Goal: Task Accomplishment & Management: Use online tool/utility

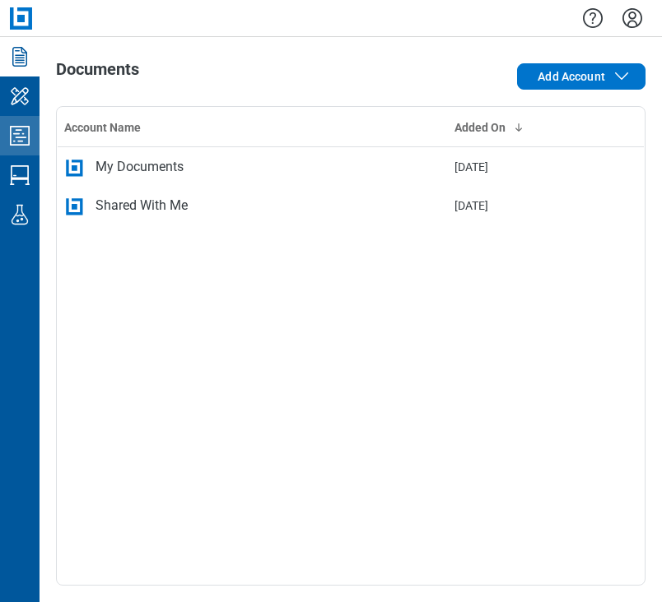
click at [38, 131] on link "Studio Projects" at bounding box center [19, 135] width 39 height 39
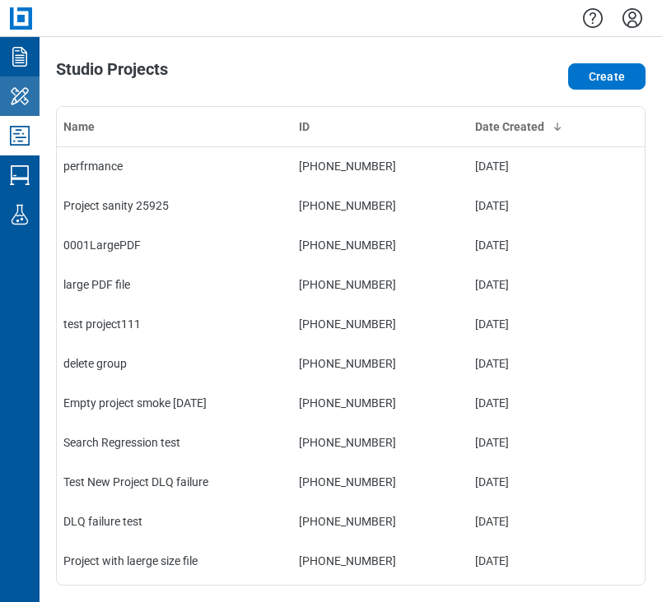
click at [23, 88] on icon "My Workspace" at bounding box center [20, 95] width 18 height 17
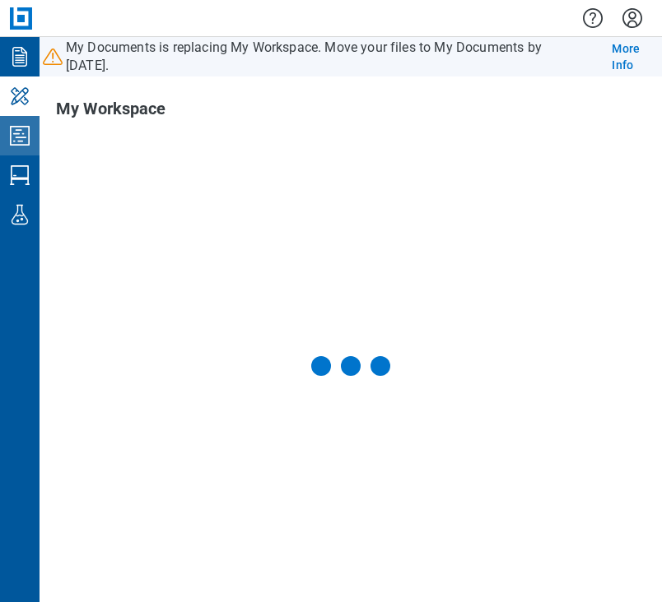
click at [30, 136] on icon "Studio Projects" at bounding box center [20, 136] width 26 height 26
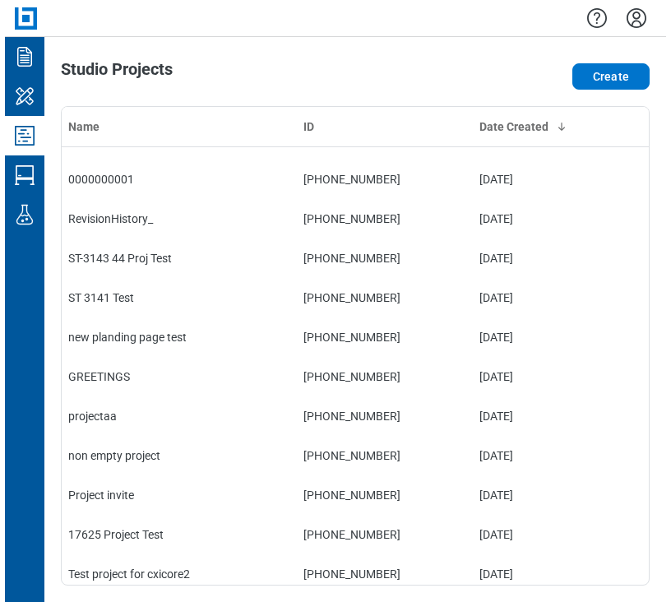
scroll to position [870, 0]
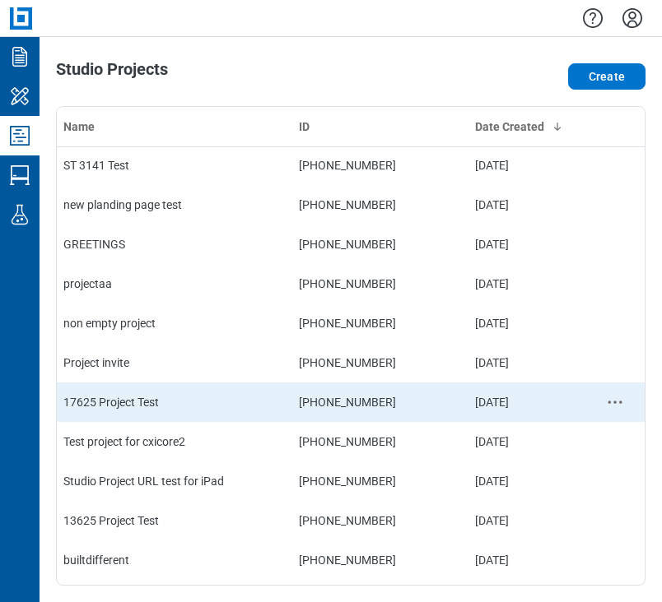
click at [196, 400] on td "17625 Project Test" at bounding box center [174, 402] width 235 height 39
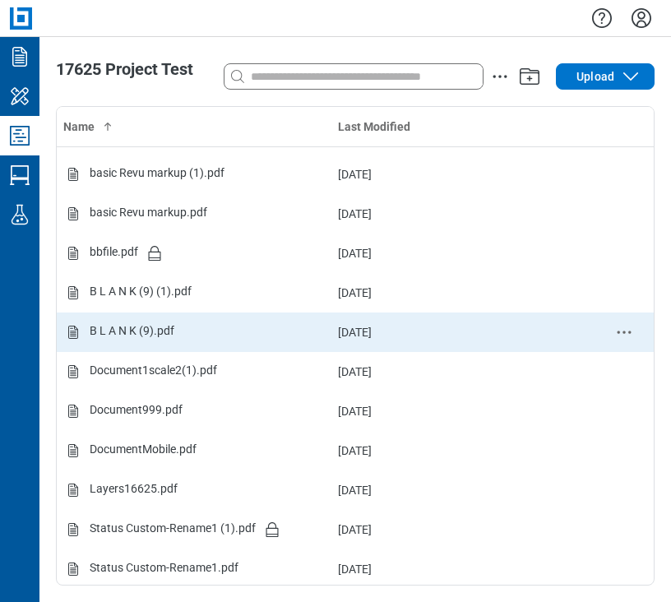
scroll to position [35, 0]
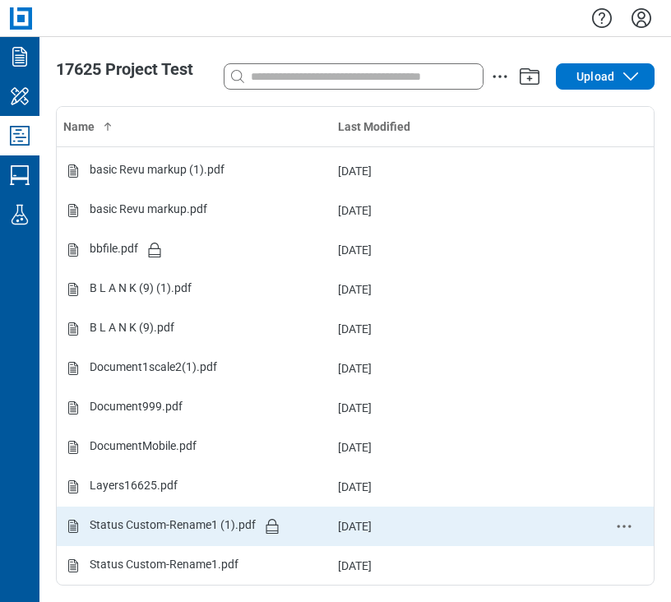
click at [166, 510] on td "Status Custom-Rename1 (1).pdf" at bounding box center [194, 526] width 275 height 39
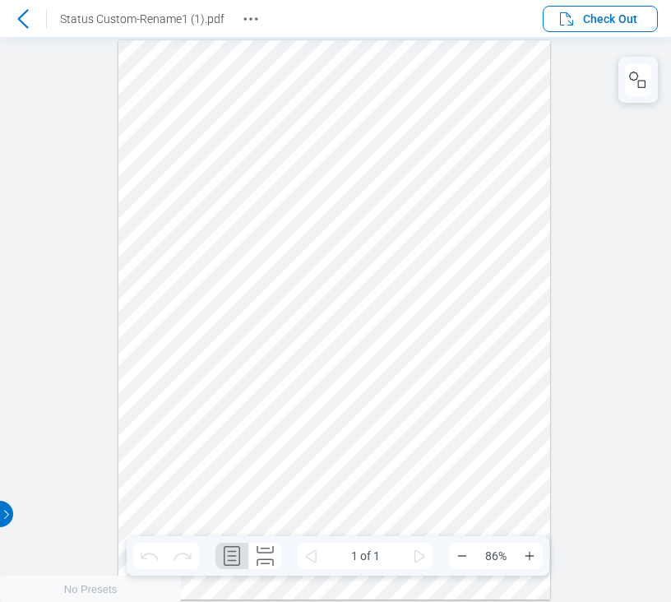
click at [609, 26] on span "Check Out" at bounding box center [597, 19] width 81 height 20
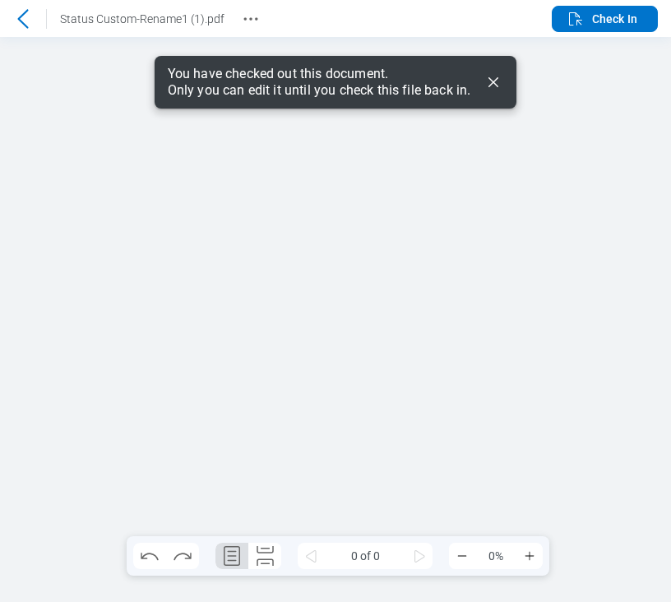
click at [496, 81] on icon "Dismiss" at bounding box center [494, 82] width 20 height 20
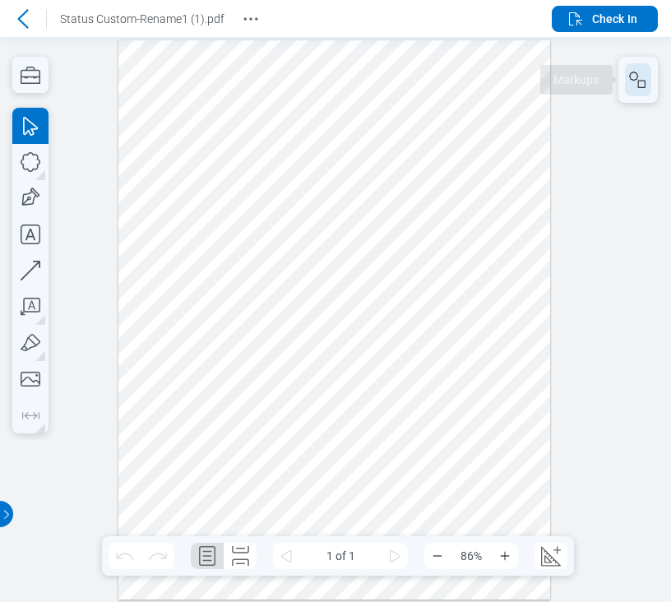
click at [611, 70] on icon "button" at bounding box center [639, 80] width 20 height 20
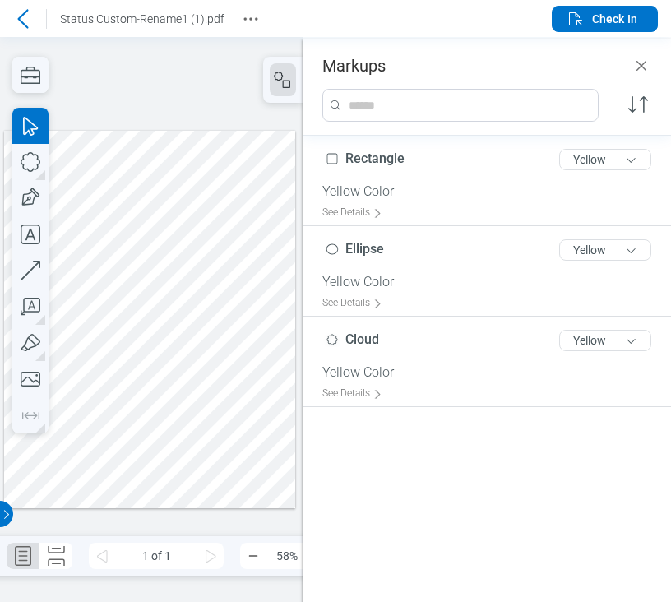
click at [221, 214] on div at bounding box center [150, 320] width 292 height 378
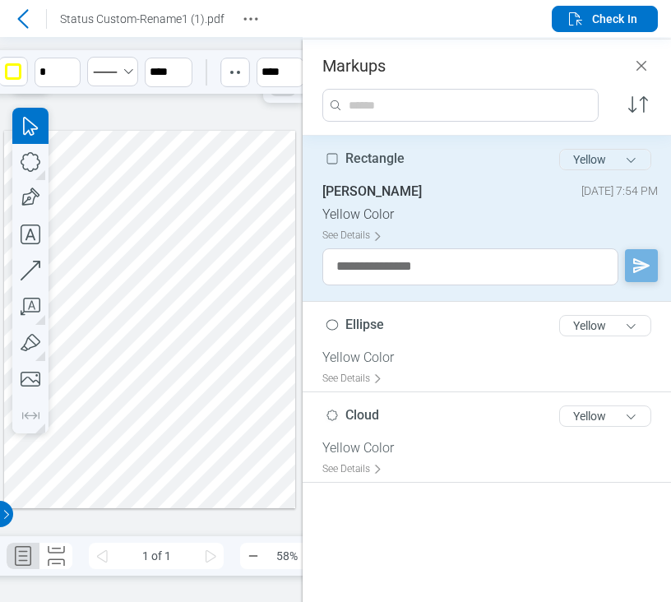
click at [593, 160] on button "Yellow" at bounding box center [606, 159] width 92 height 21
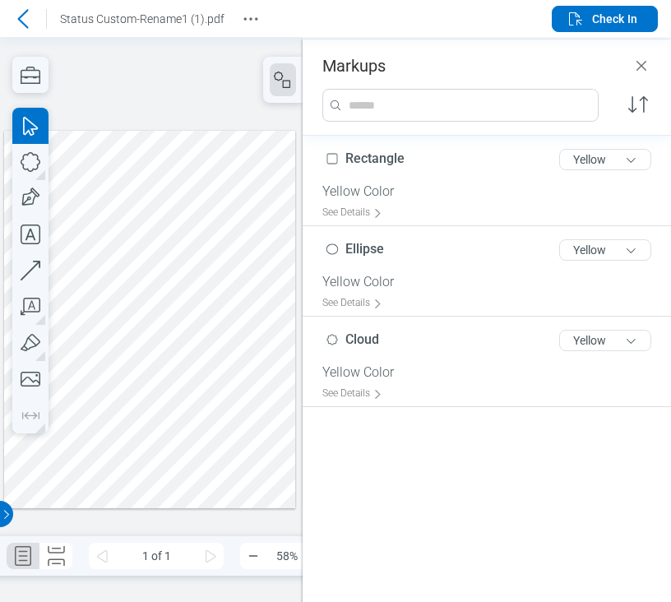
click at [202, 309] on div at bounding box center [150, 320] width 292 height 378
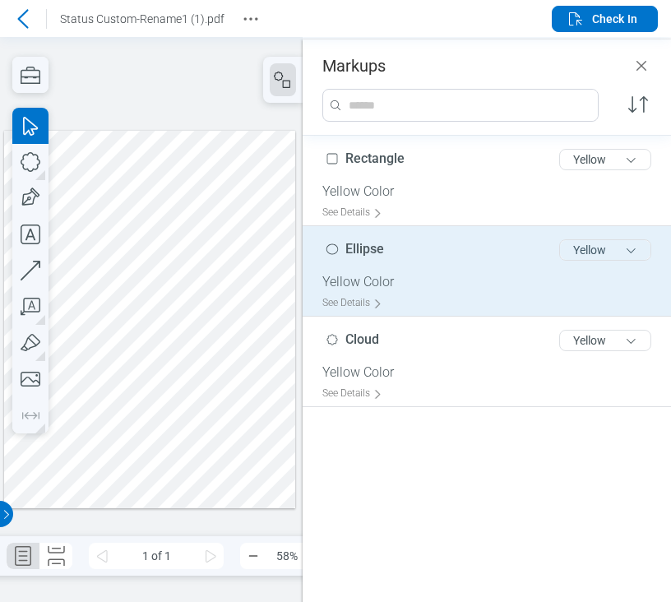
click at [605, 244] on button "Yellow" at bounding box center [606, 249] width 92 height 21
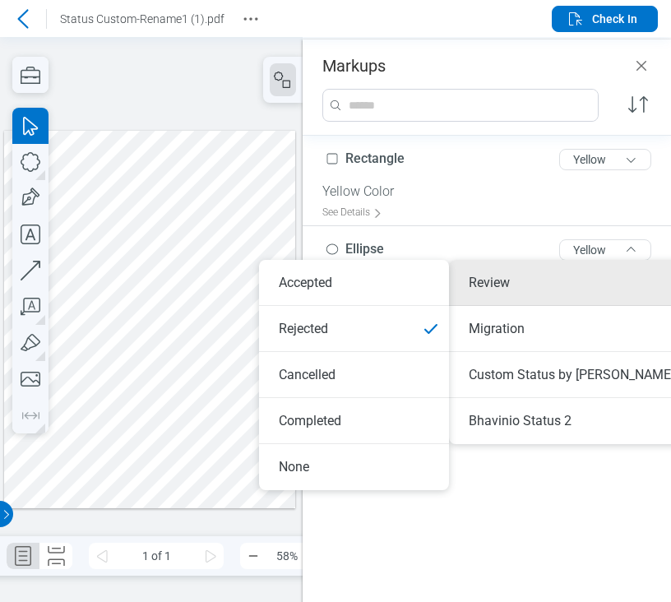
drag, startPoint x: 65, startPoint y: 338, endPoint x: 89, endPoint y: 330, distance: 25.2
click at [63, 338] on div at bounding box center [150, 320] width 292 height 378
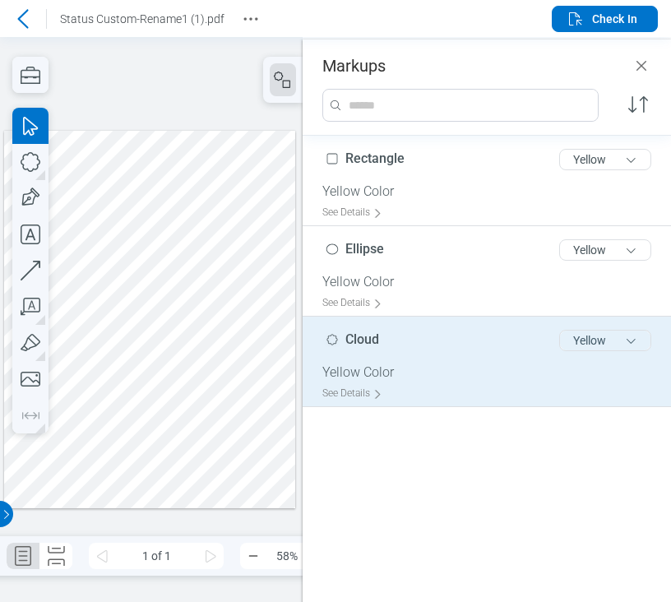
click at [609, 343] on button "Yellow" at bounding box center [606, 340] width 92 height 21
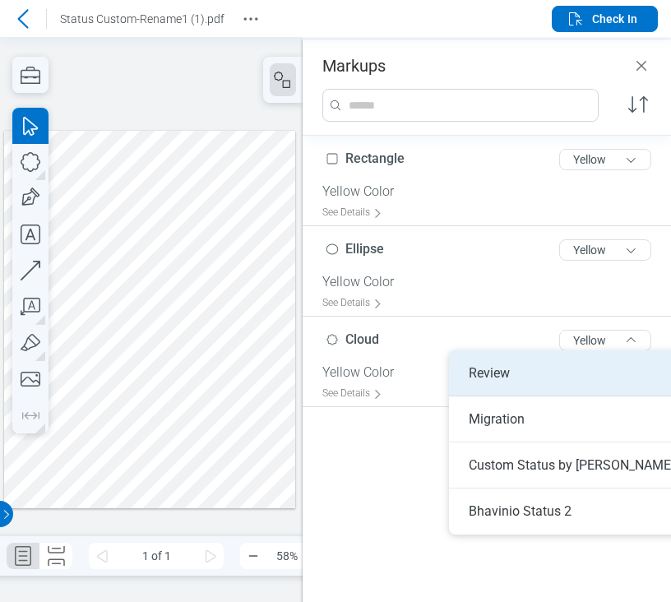
click at [596, 365] on div "Review" at bounding box center [578, 374] width 258 height 46
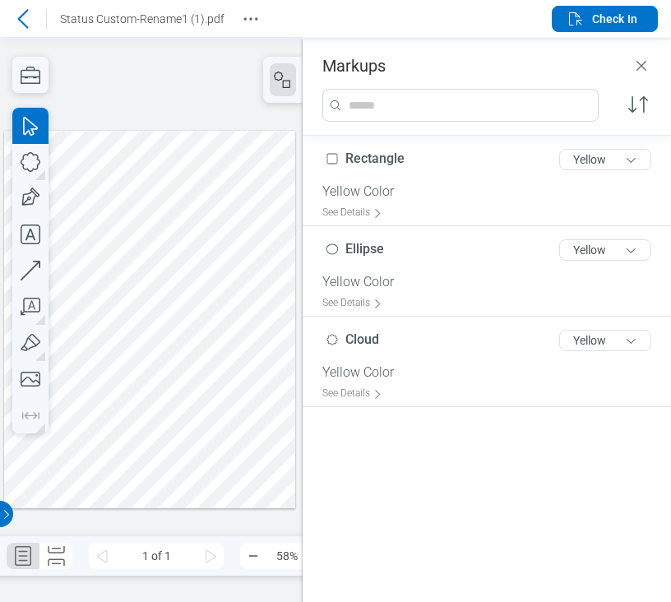
click at [156, 326] on div at bounding box center [150, 320] width 292 height 378
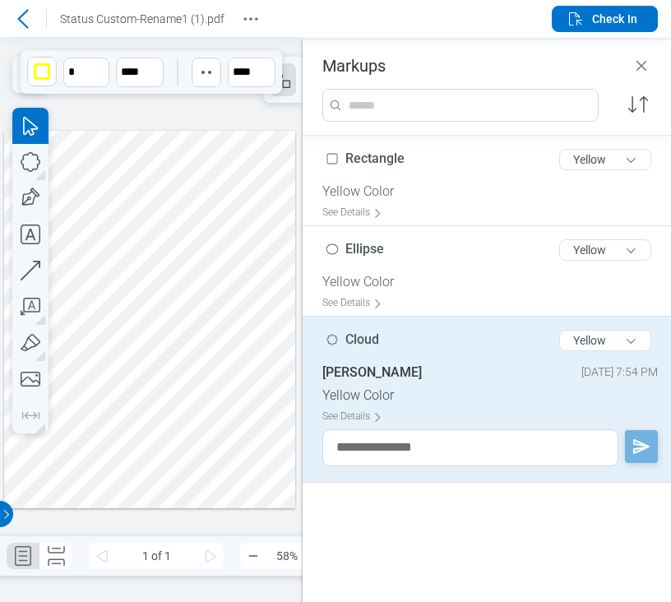
click at [161, 166] on div at bounding box center [150, 320] width 292 height 378
click at [185, 252] on div at bounding box center [150, 320] width 292 height 378
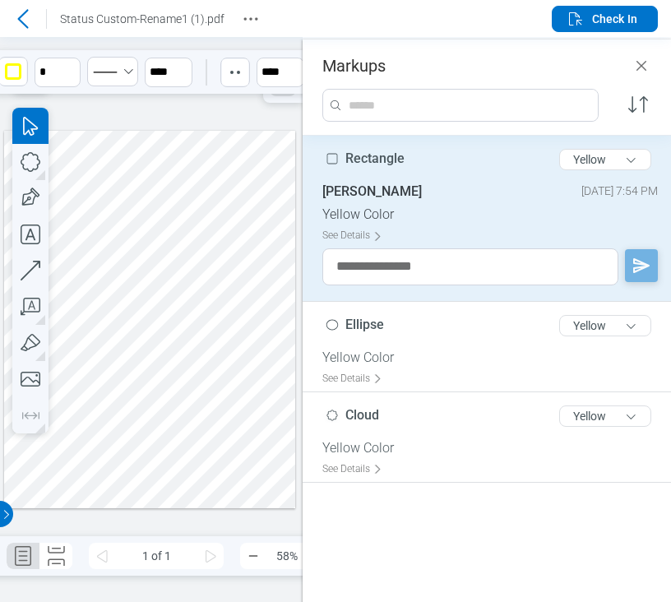
click at [194, 232] on div at bounding box center [150, 320] width 292 height 378
click at [26, 229] on icon "button" at bounding box center [30, 234] width 36 height 36
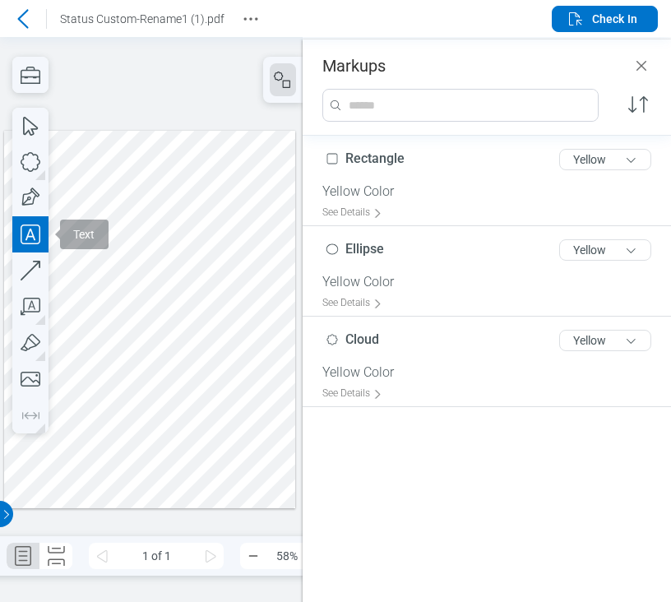
click at [89, 300] on div at bounding box center [150, 320] width 292 height 378
click at [86, 329] on div at bounding box center [150, 320] width 292 height 378
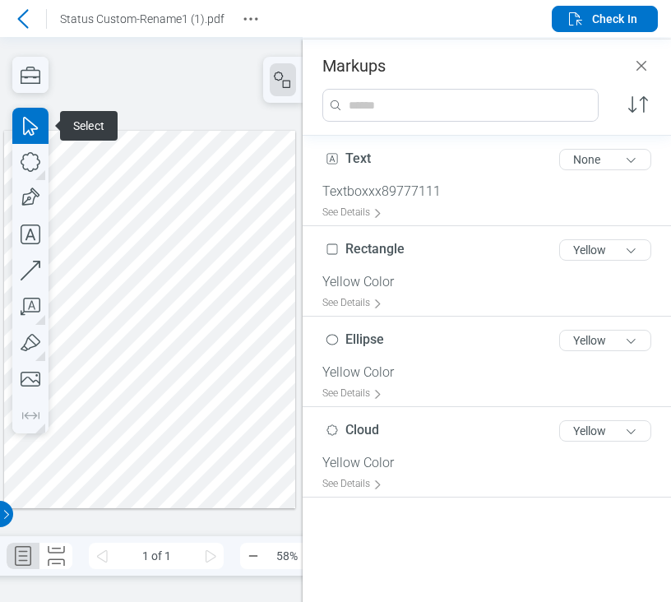
click at [129, 292] on div at bounding box center [150, 320] width 292 height 378
click at [129, 304] on div at bounding box center [150, 320] width 292 height 378
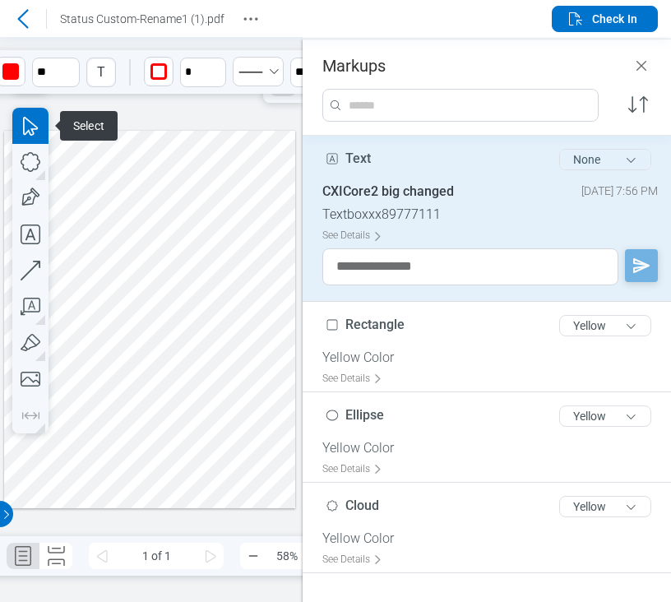
click at [609, 162] on button "None" at bounding box center [606, 159] width 92 height 21
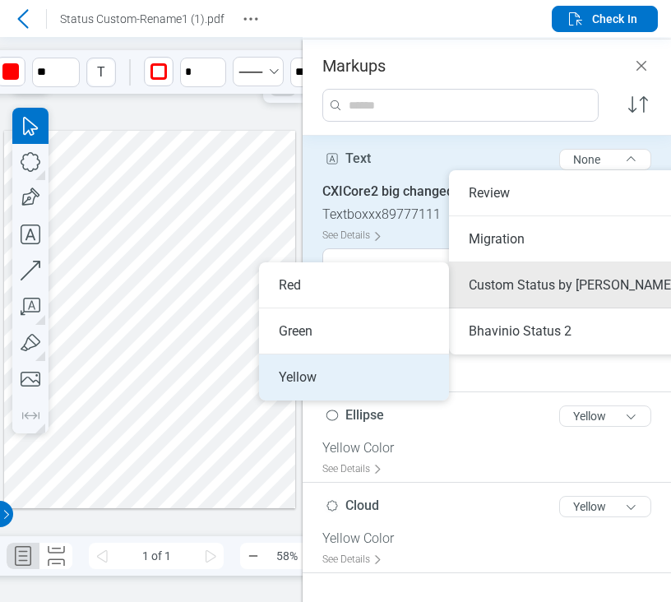
drag, startPoint x: 385, startPoint y: 326, endPoint x: 379, endPoint y: 355, distance: 29.5
click at [449, 355] on ul "Review Migration Custom Status by [PERSON_NAME] [PERSON_NAME] Yellow Bhavinio S…" at bounding box center [578, 262] width 258 height 184
click at [335, 371] on li "Yellow" at bounding box center [354, 378] width 190 height 46
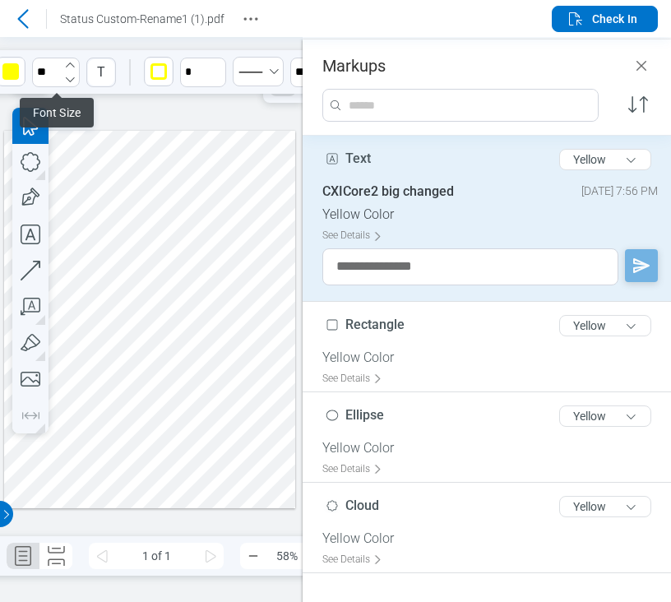
click at [71, 65] on icon "button" at bounding box center [69, 64] width 13 height 13
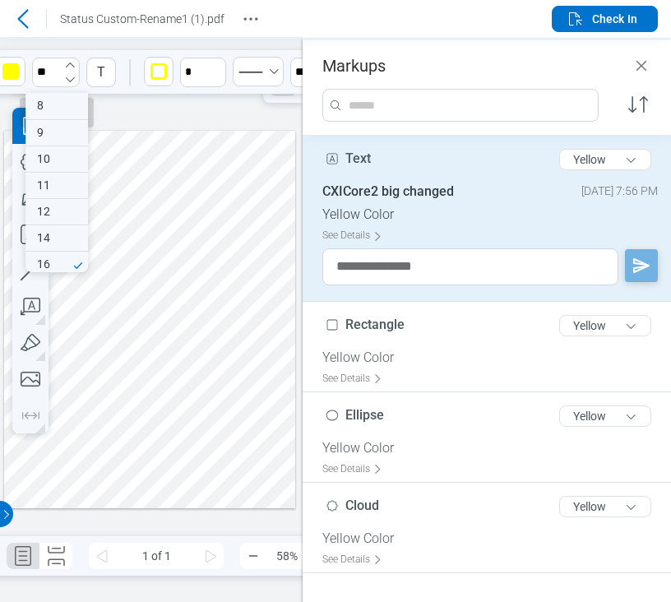
click at [71, 65] on icon "button" at bounding box center [69, 64] width 13 height 13
type input "**"
drag, startPoint x: 125, startPoint y: 304, endPoint x: 125, endPoint y: 338, distance: 34.6
click at [125, 338] on div at bounding box center [150, 320] width 292 height 378
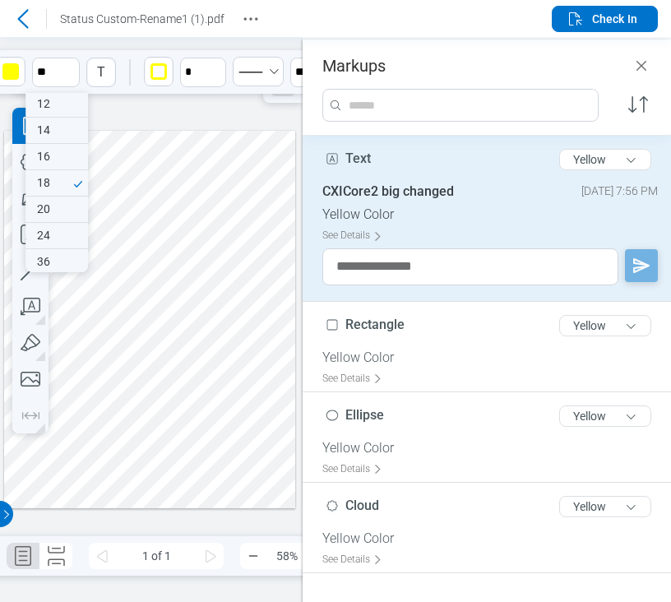
click at [125, 318] on div at bounding box center [150, 320] width 292 height 378
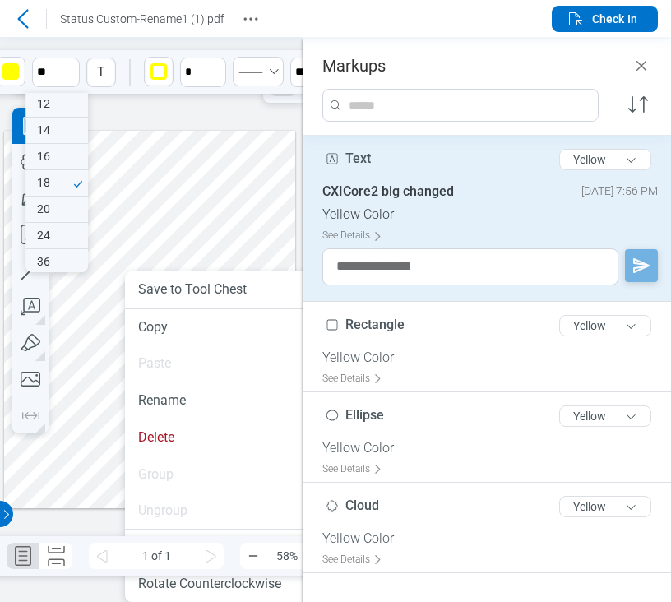
click at [112, 235] on div at bounding box center [150, 320] width 292 height 378
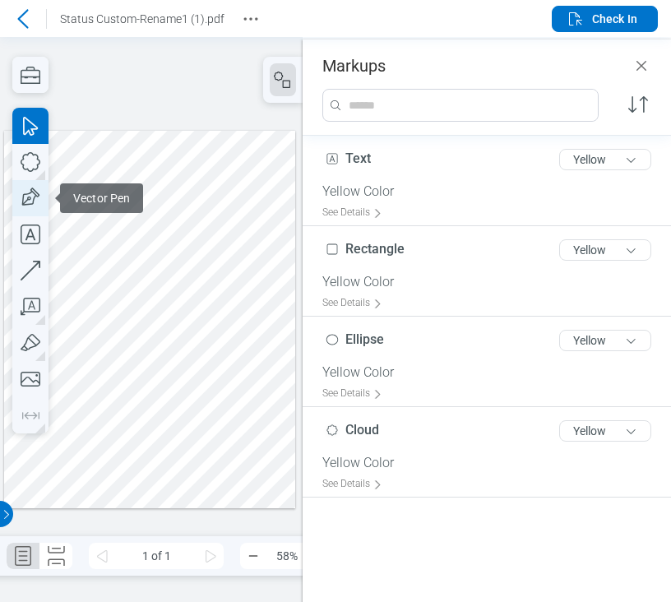
click at [37, 204] on icon "button" at bounding box center [30, 198] width 36 height 36
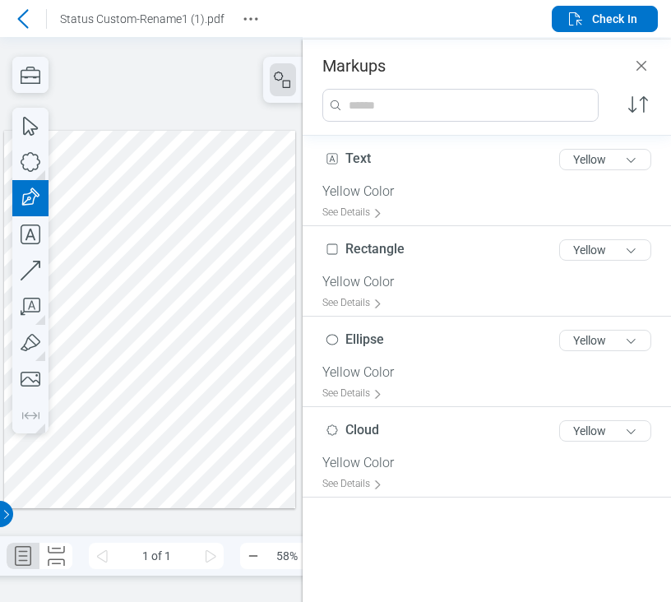
drag, startPoint x: 178, startPoint y: 289, endPoint x: 235, endPoint y: 357, distance: 88.8
click at [235, 357] on div at bounding box center [150, 320] width 292 height 378
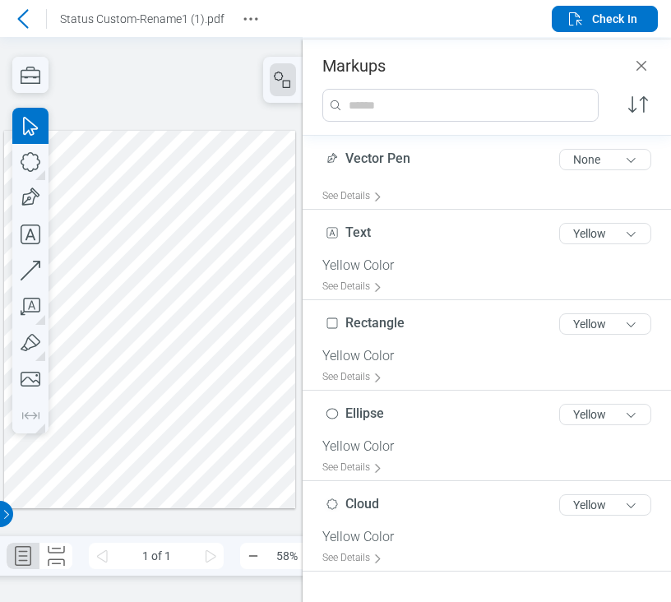
click at [105, 301] on div at bounding box center [150, 320] width 292 height 378
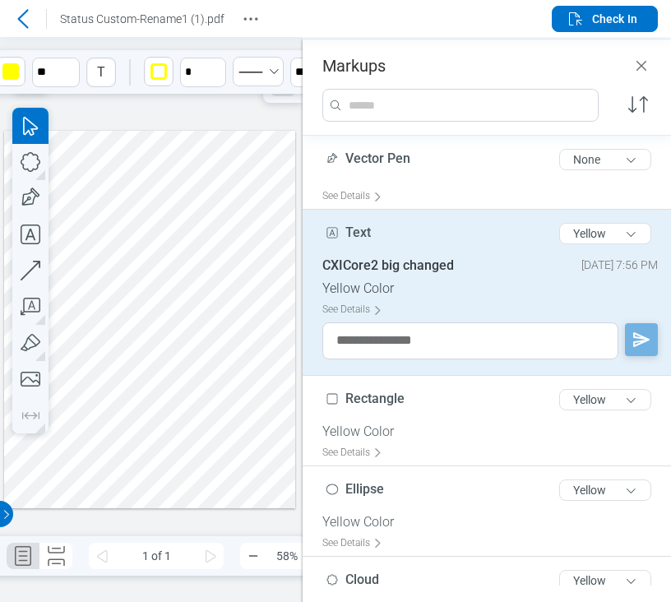
click at [184, 318] on div at bounding box center [150, 320] width 292 height 378
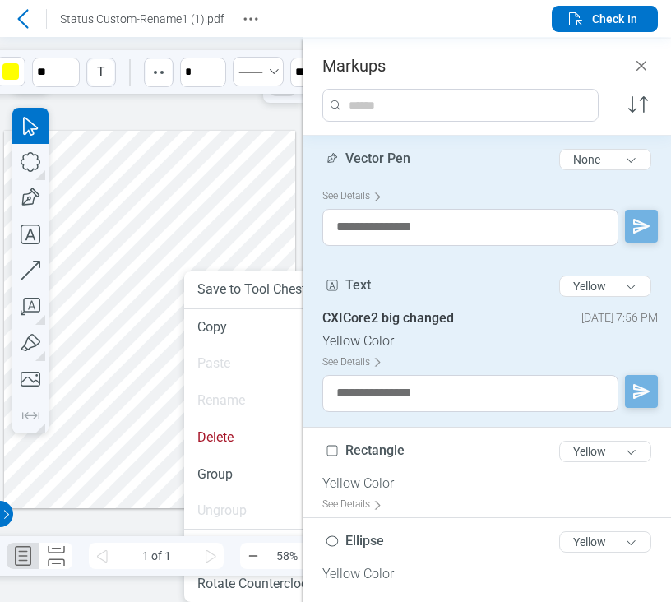
drag, startPoint x: 184, startPoint y: 318, endPoint x: 185, endPoint y: 359, distance: 41.2
click at [200, 480] on li "Group" at bounding box center [279, 475] width 190 height 36
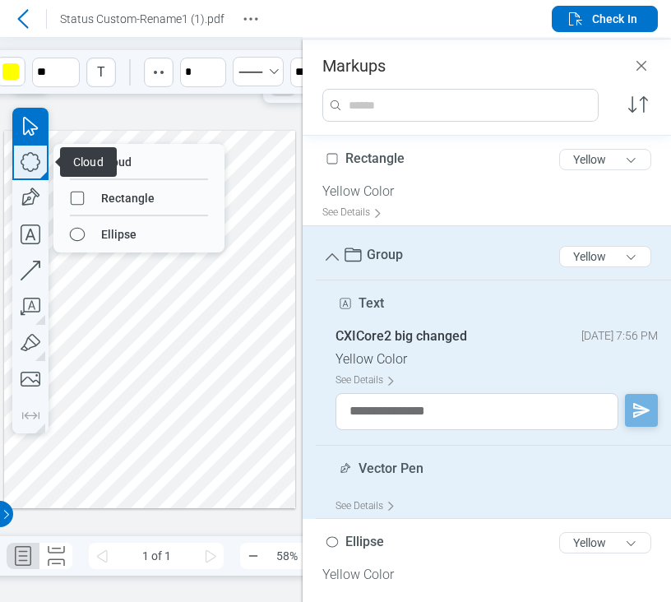
click at [26, 175] on icon "button" at bounding box center [30, 162] width 36 height 36
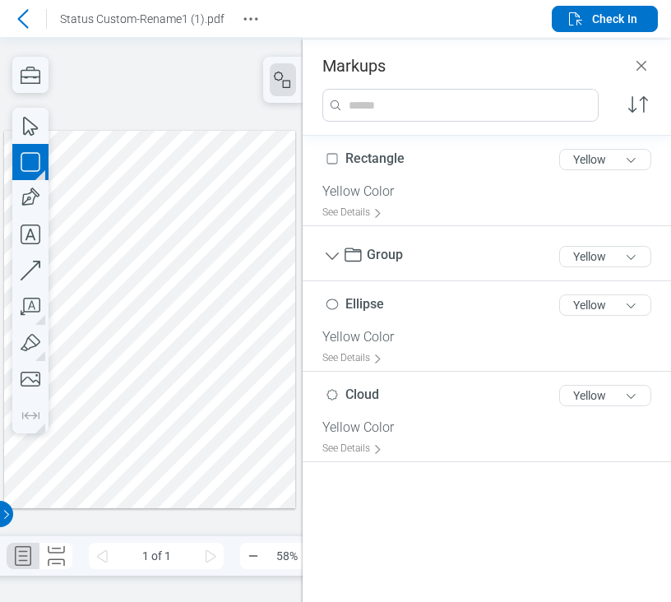
drag, startPoint x: 132, startPoint y: 379, endPoint x: 190, endPoint y: 412, distance: 66.8
click at [211, 426] on div at bounding box center [150, 320] width 292 height 378
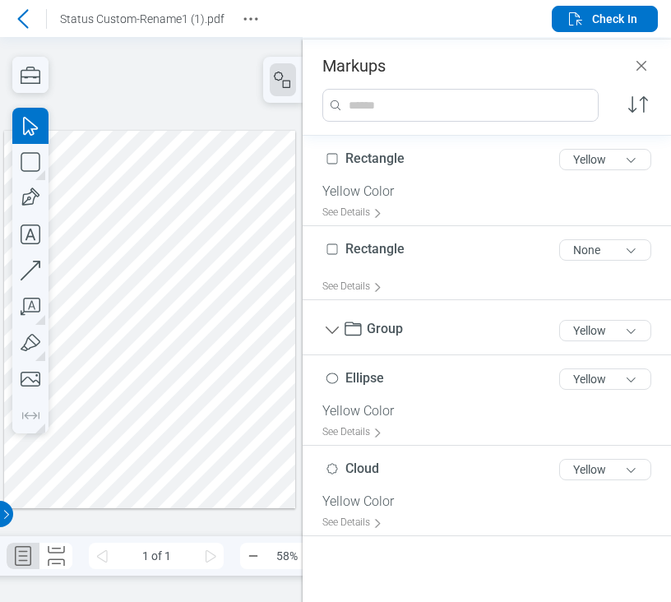
click at [184, 403] on div at bounding box center [150, 320] width 292 height 378
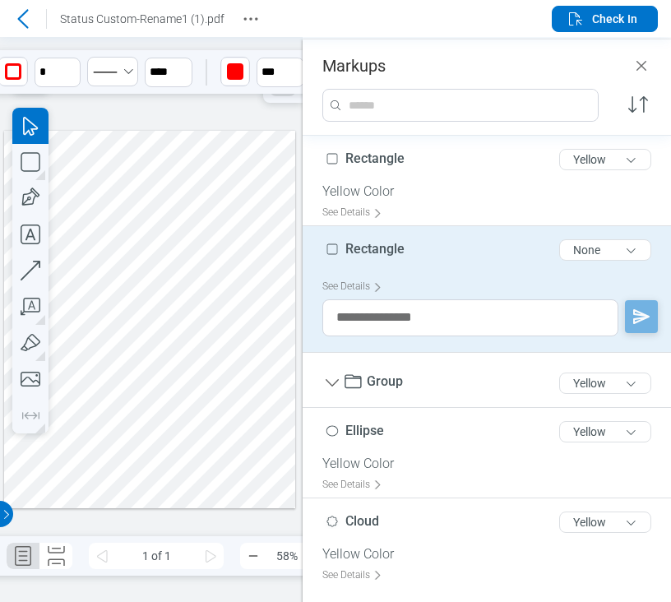
click at [105, 310] on div at bounding box center [150, 320] width 292 height 378
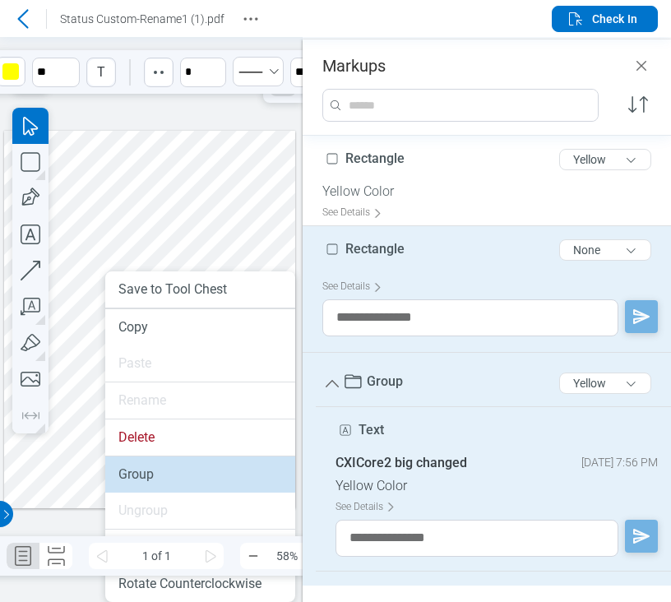
click at [148, 464] on li "Group" at bounding box center [200, 475] width 190 height 36
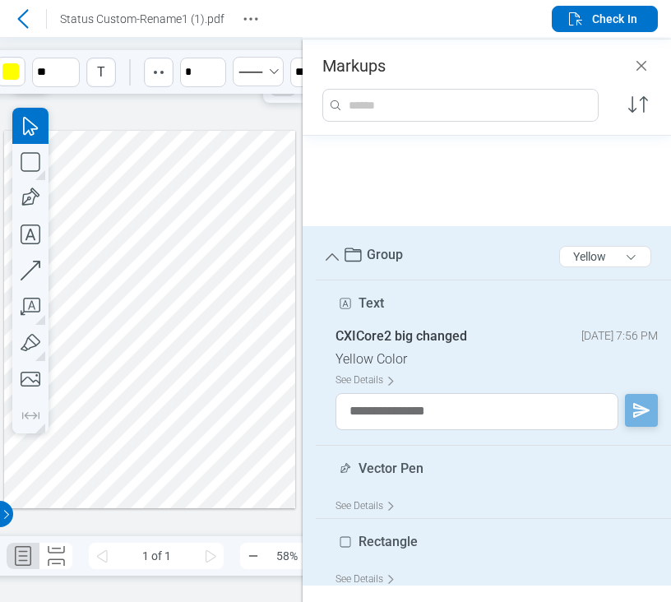
scroll to position [95, 0]
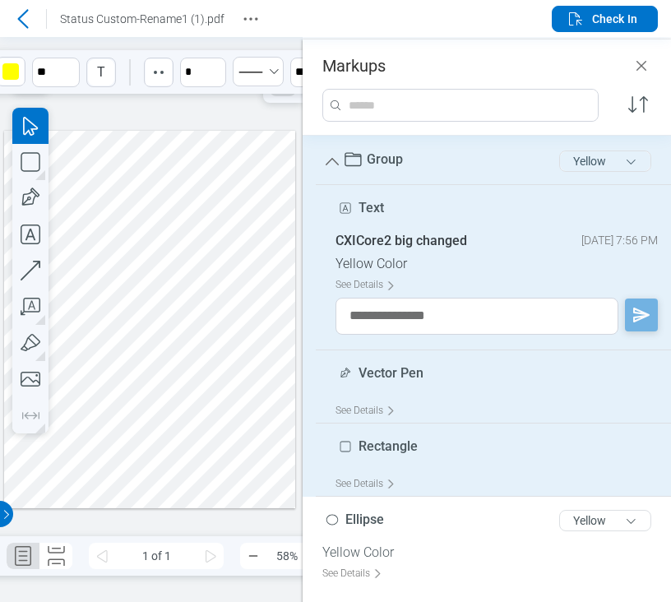
click at [565, 154] on button "Yellow" at bounding box center [606, 161] width 92 height 21
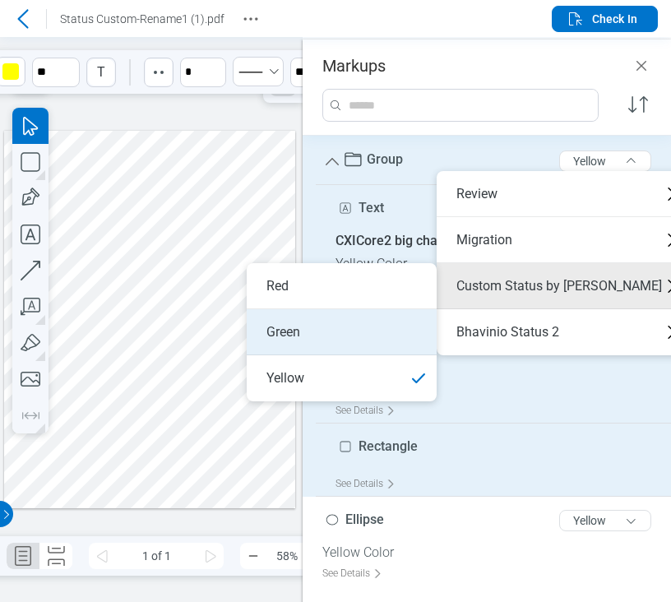
click at [334, 328] on li "Green" at bounding box center [342, 332] width 190 height 46
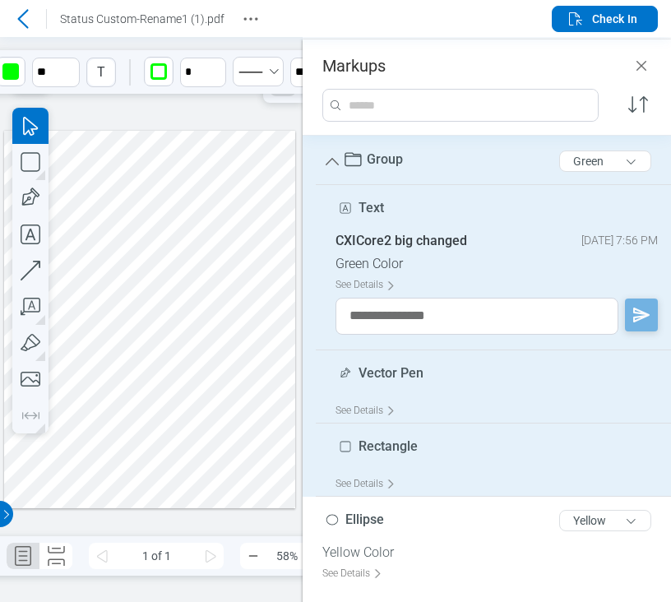
click at [260, 231] on div at bounding box center [150, 320] width 292 height 378
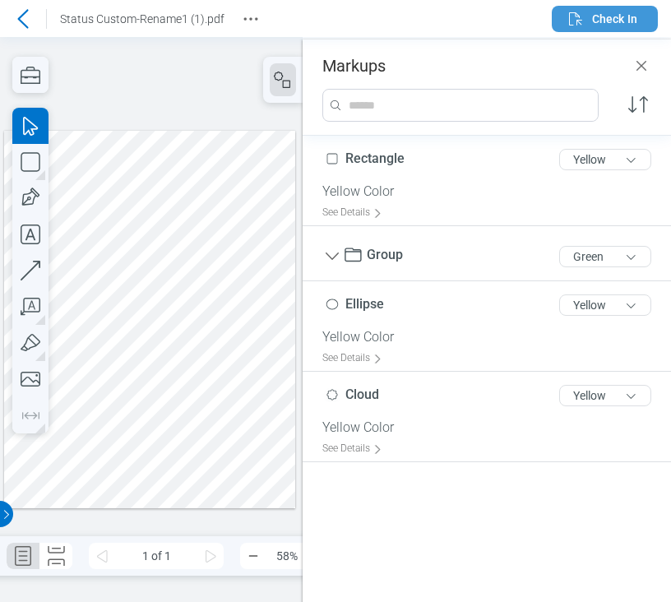
click at [583, 24] on icon "button" at bounding box center [576, 19] width 20 height 20
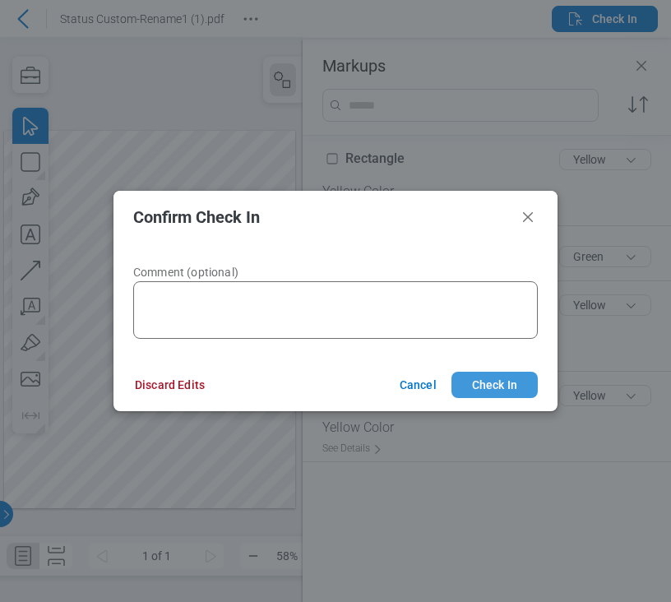
click at [472, 384] on button "Check In" at bounding box center [495, 385] width 86 height 26
